Goal: Information Seeking & Learning: Stay updated

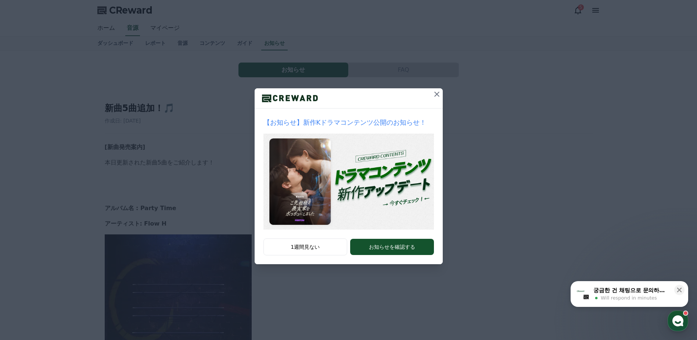
click at [440, 96] on icon at bounding box center [437, 94] width 9 height 9
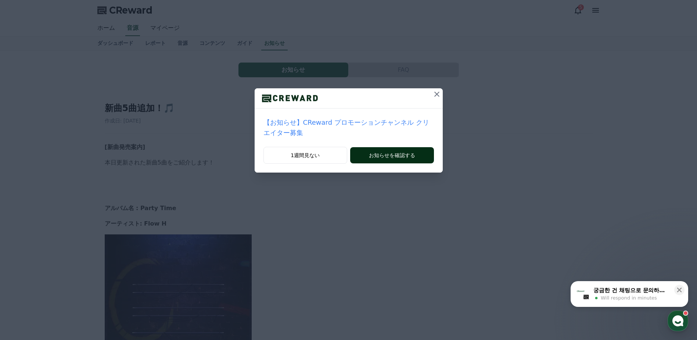
click at [405, 147] on button "お知らせを確認する" at bounding box center [391, 155] width 83 height 16
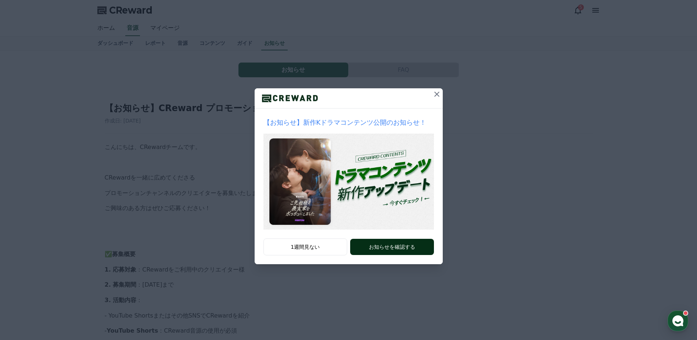
click at [416, 246] on button "お知らせを確認する" at bounding box center [391, 247] width 83 height 16
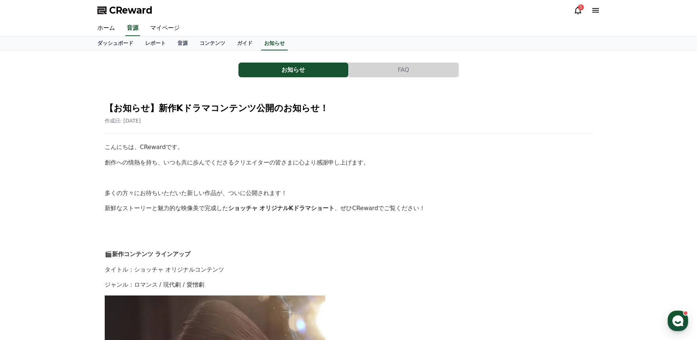
click at [580, 12] on icon at bounding box center [578, 11] width 7 height 8
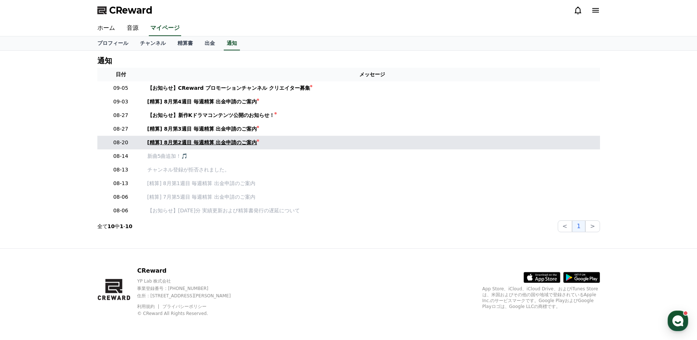
click at [228, 144] on div "[精算] 8月第2週目 毎週精算 出金申請のご案内" at bounding box center [202, 143] width 110 height 8
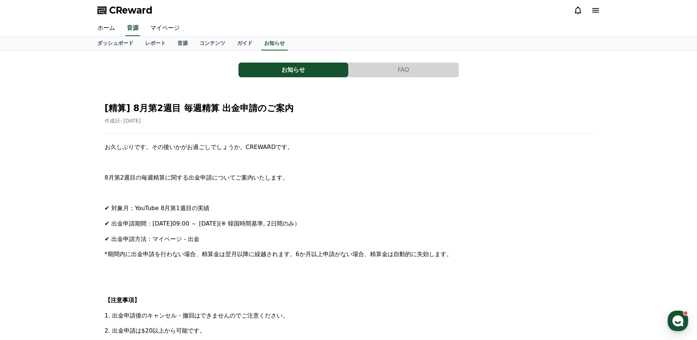
click at [578, 7] on icon at bounding box center [578, 11] width 7 height 8
